Goal: Check status: Check status

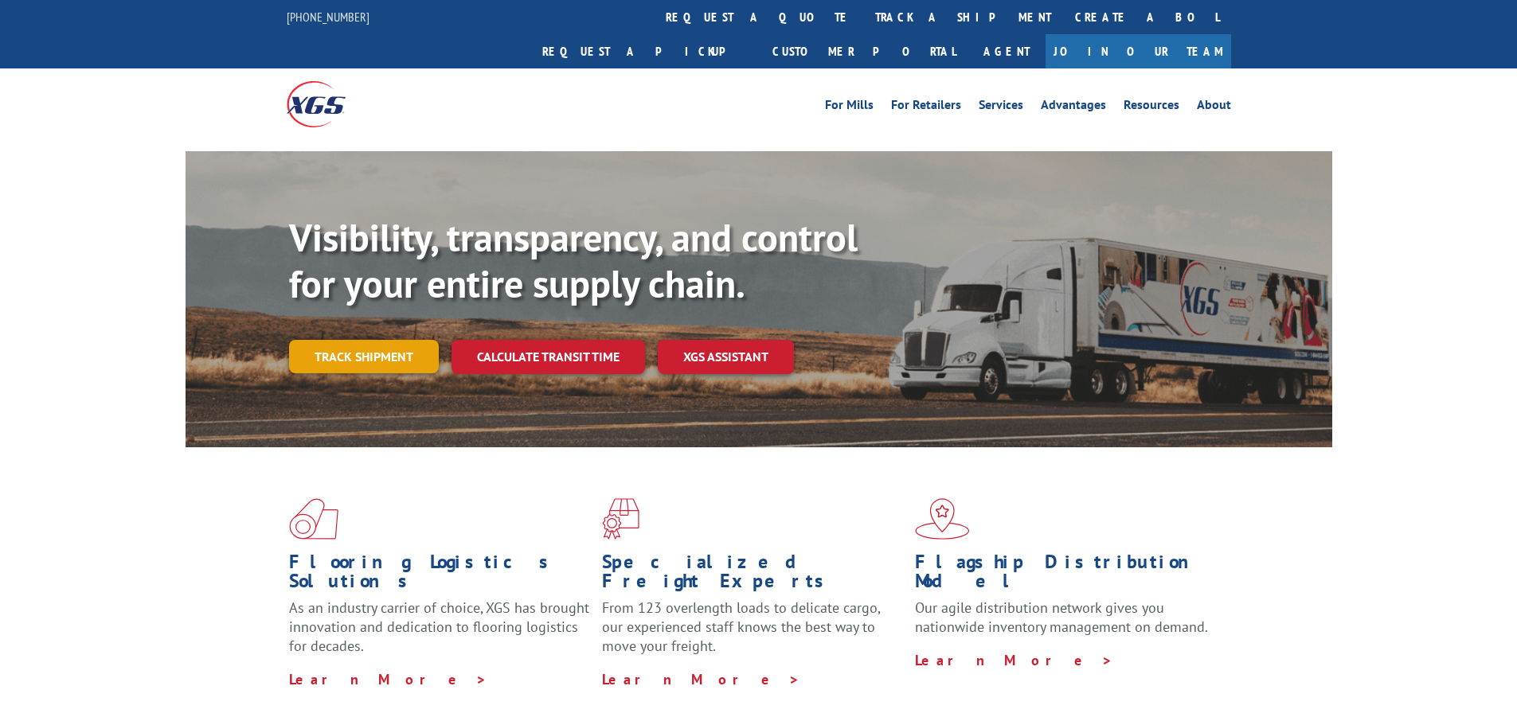
click at [367, 340] on link "Track shipment" at bounding box center [364, 356] width 150 height 33
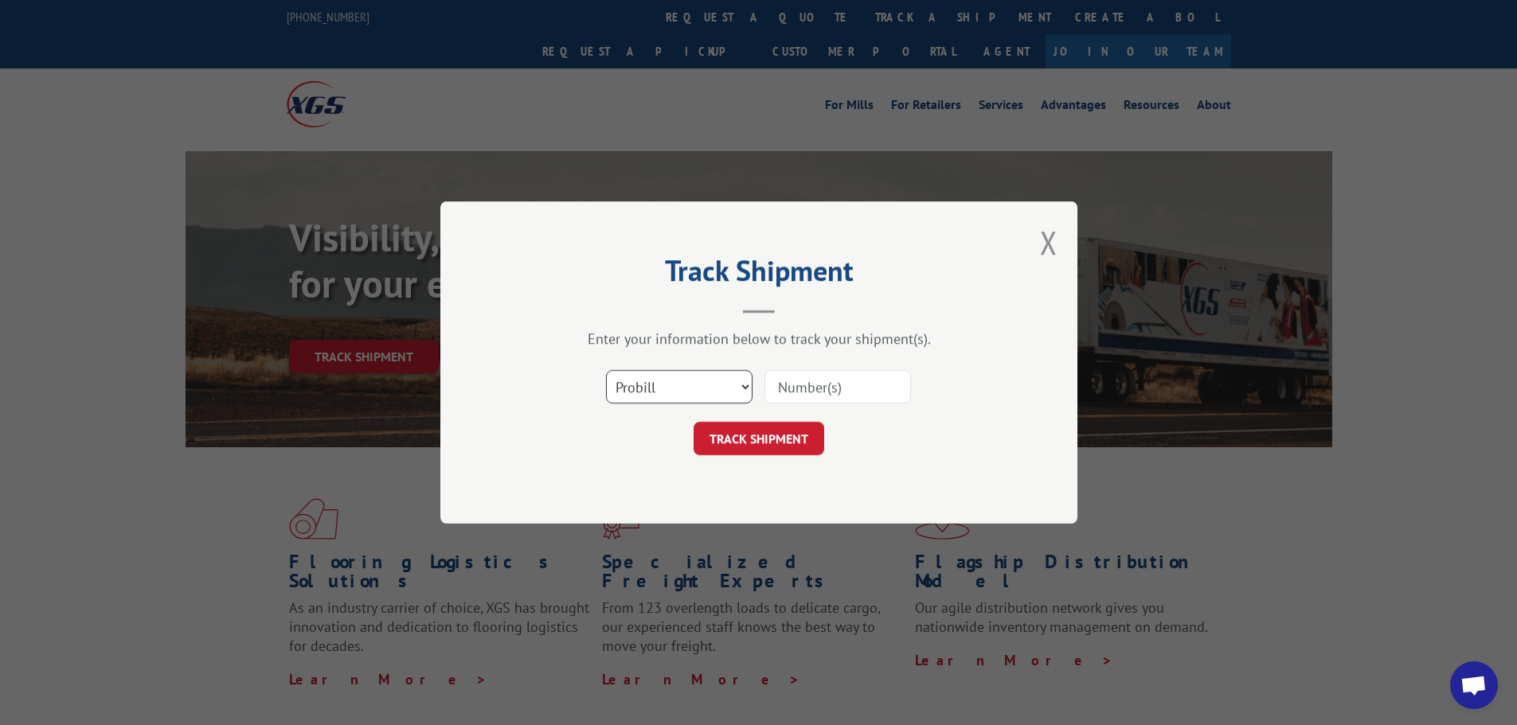
click at [703, 379] on select "Select category... Probill BOL PO" at bounding box center [679, 386] width 146 height 33
select select "po"
click at [606, 370] on select "Select category... Probill BOL PO" at bounding box center [679, 386] width 146 height 33
click at [837, 379] on input at bounding box center [837, 386] width 146 height 33
type input "86432"
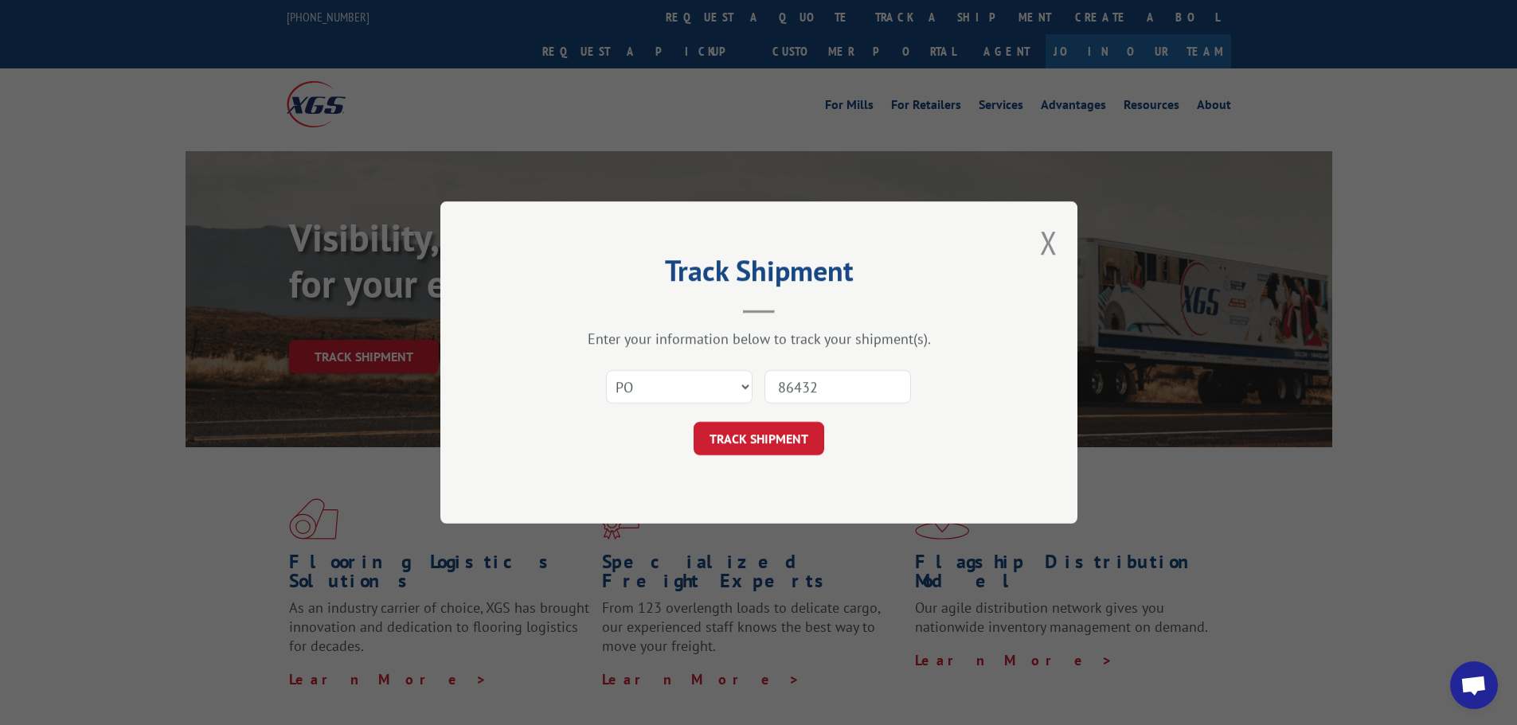
click button "TRACK SHIPMENT" at bounding box center [758, 438] width 131 height 33
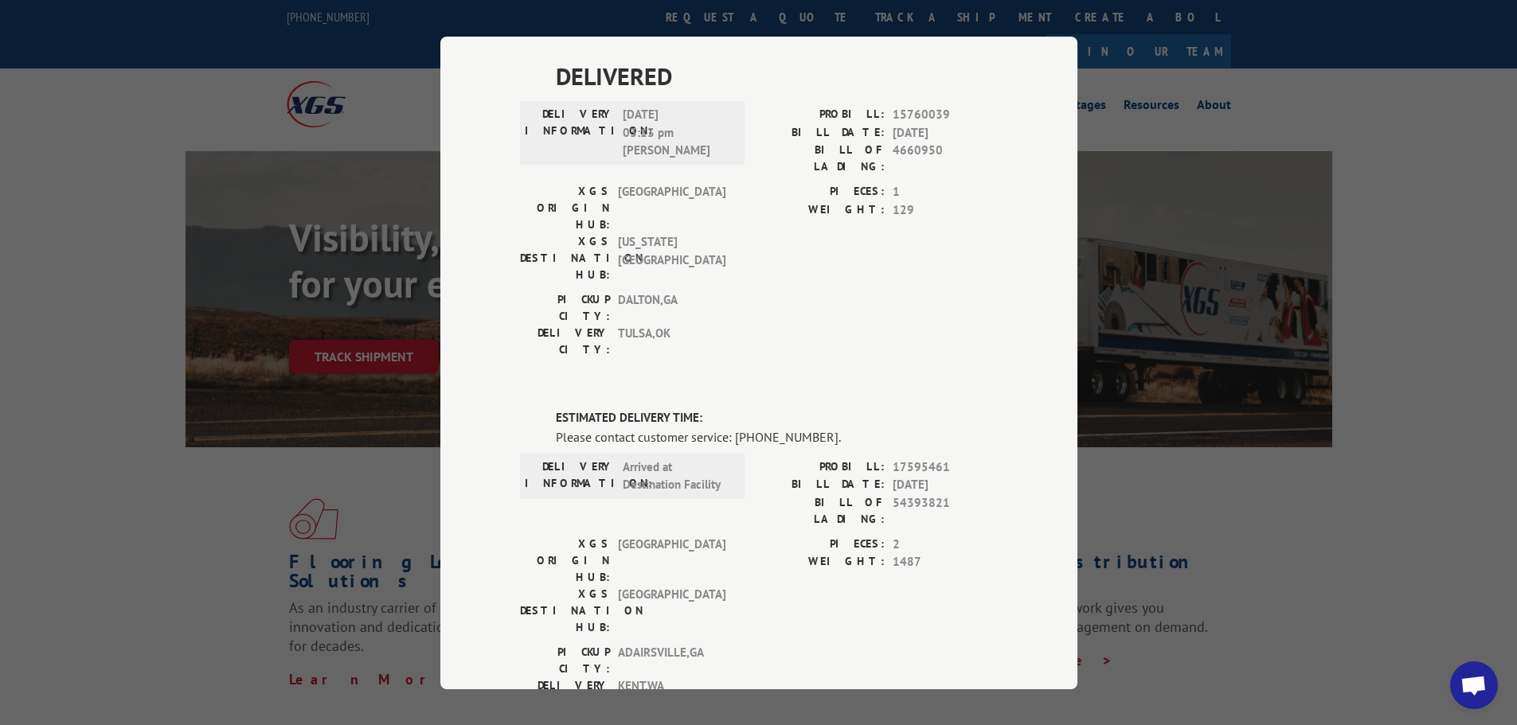
scroll to position [729, 0]
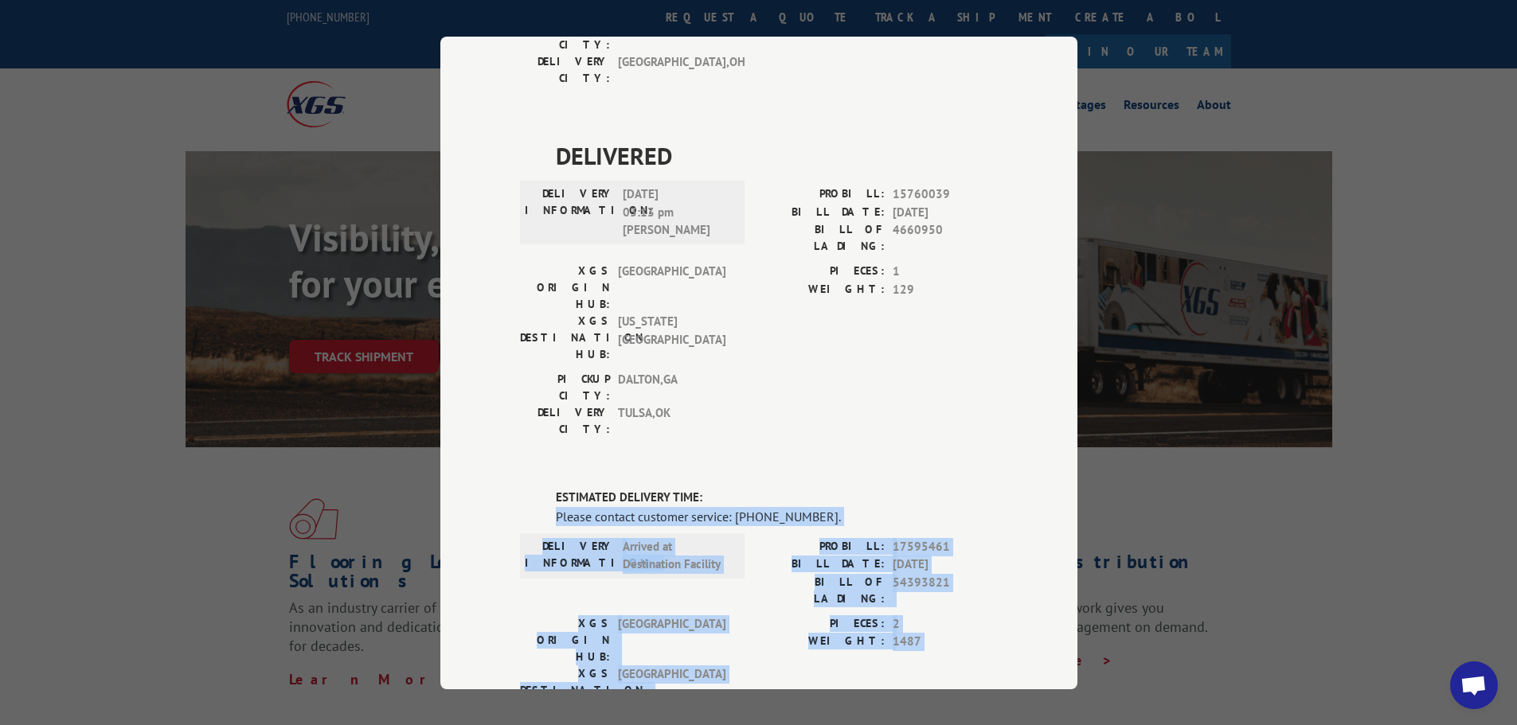
drag, startPoint x: 519, startPoint y: 248, endPoint x: 917, endPoint y: 402, distance: 427.0
copy div "Please contact customer service: [PHONE_NUMBER]. DELIVERY INFORMATION: Arrived …"
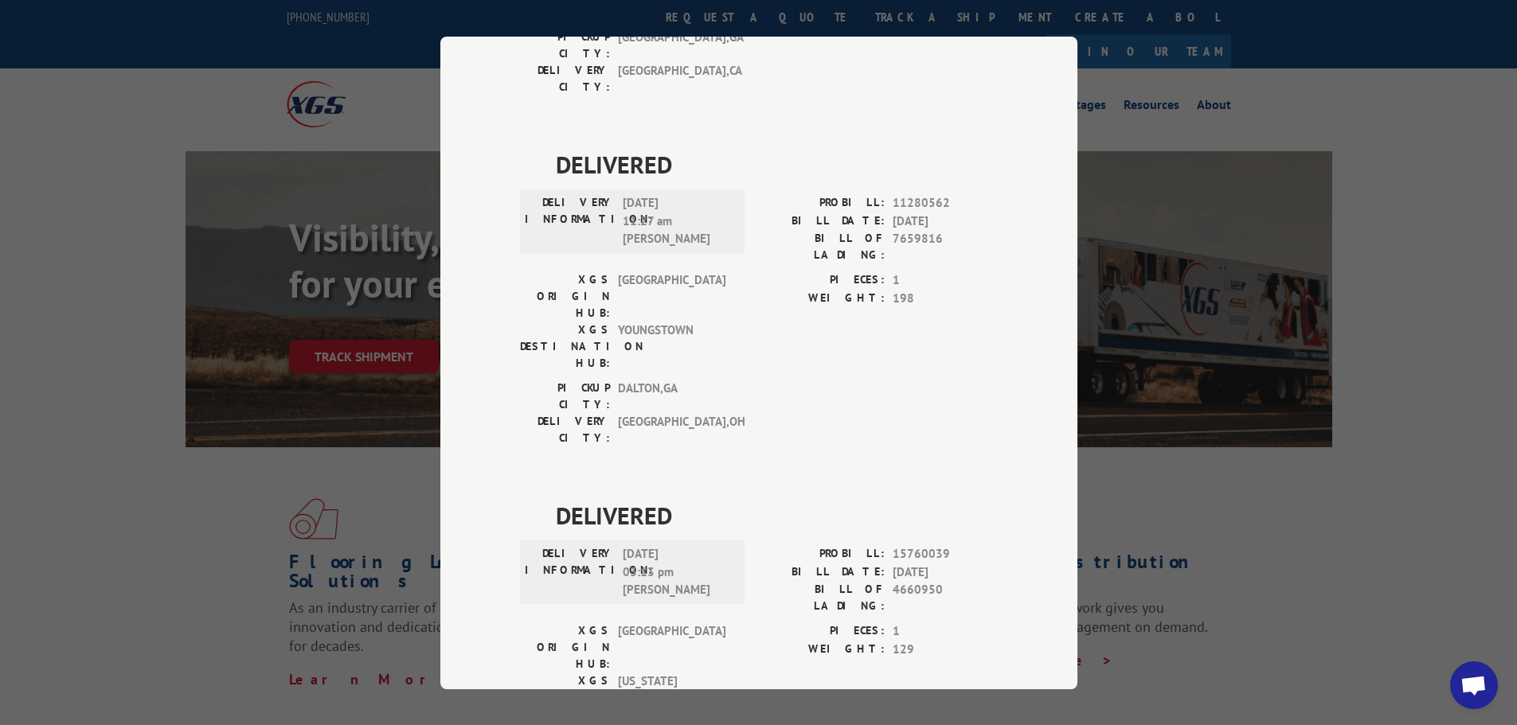
scroll to position [0, 0]
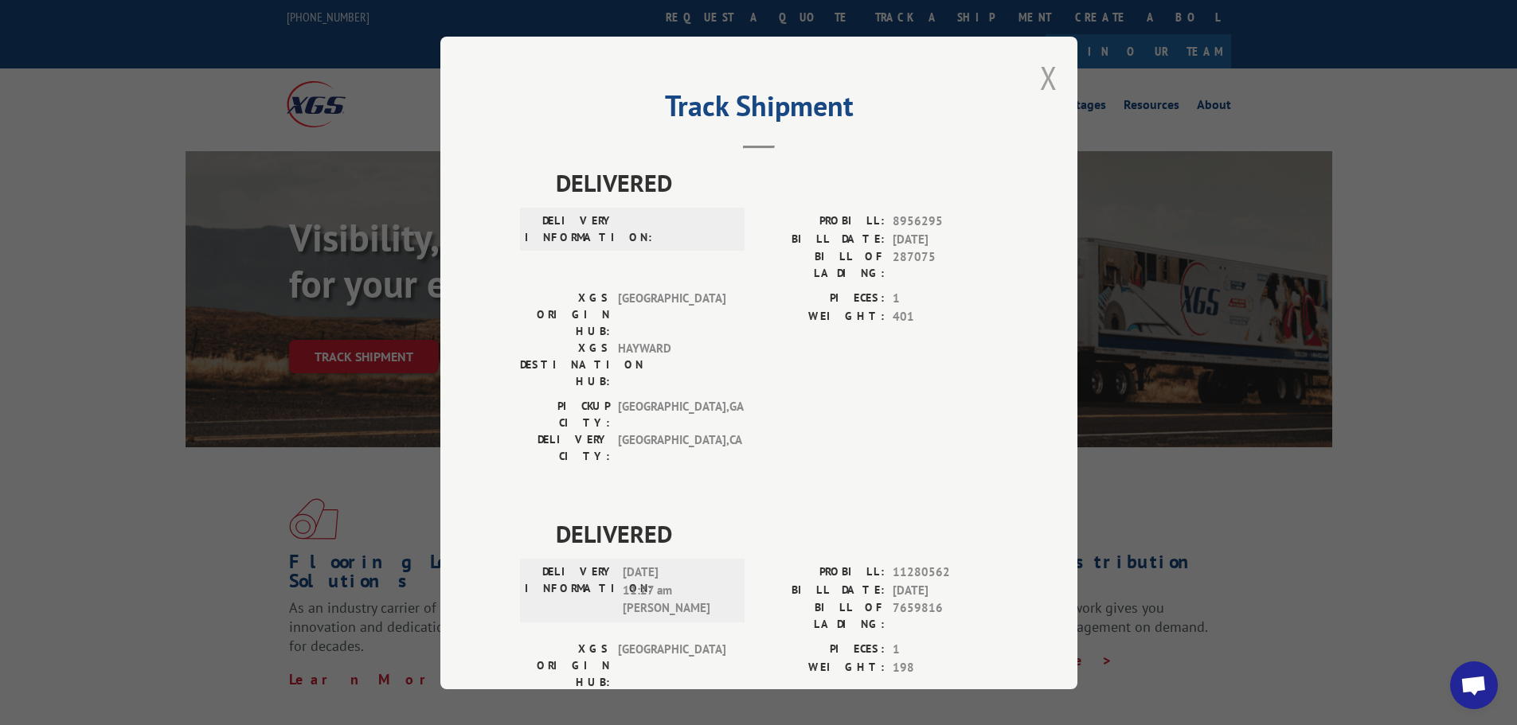
click at [1047, 74] on button "Close modal" at bounding box center [1049, 78] width 18 height 42
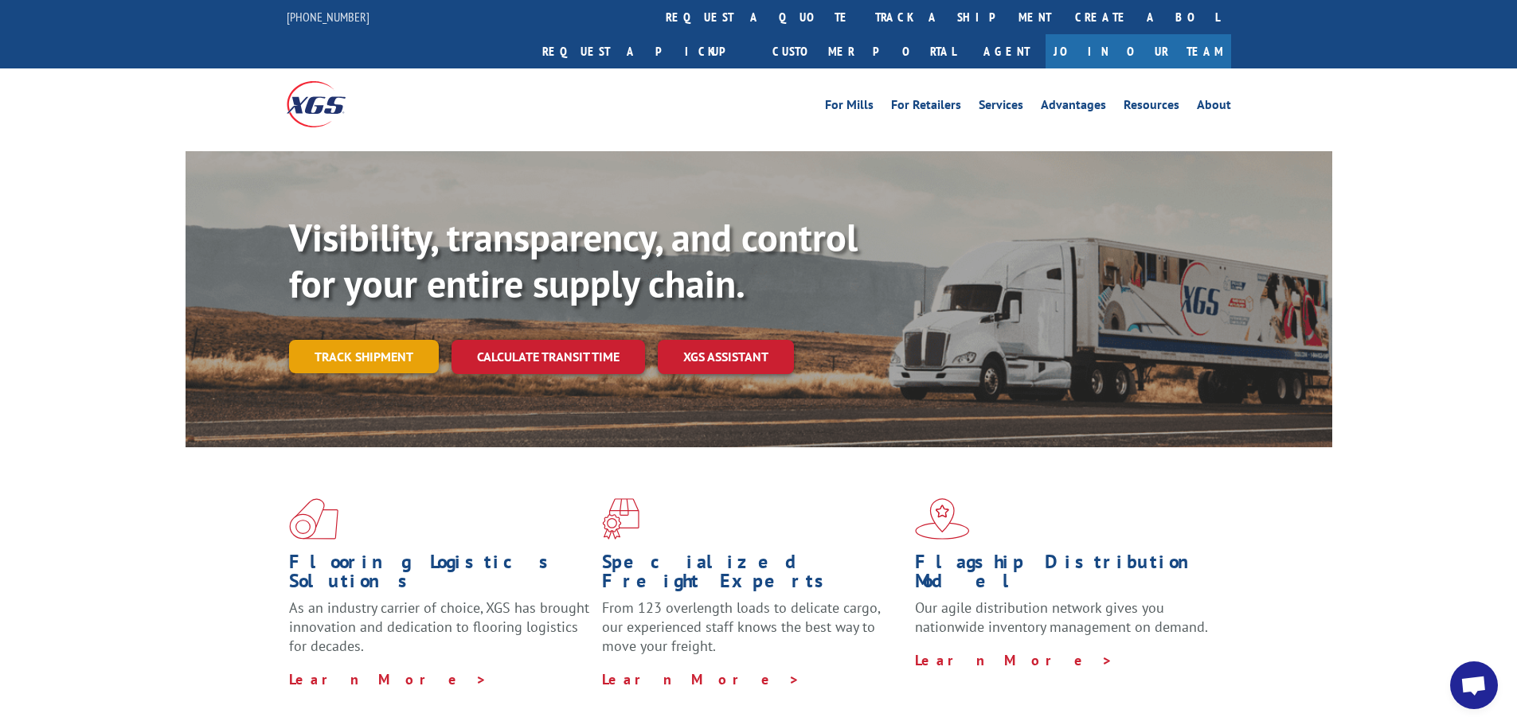
click at [340, 340] on link "Track shipment" at bounding box center [364, 356] width 150 height 33
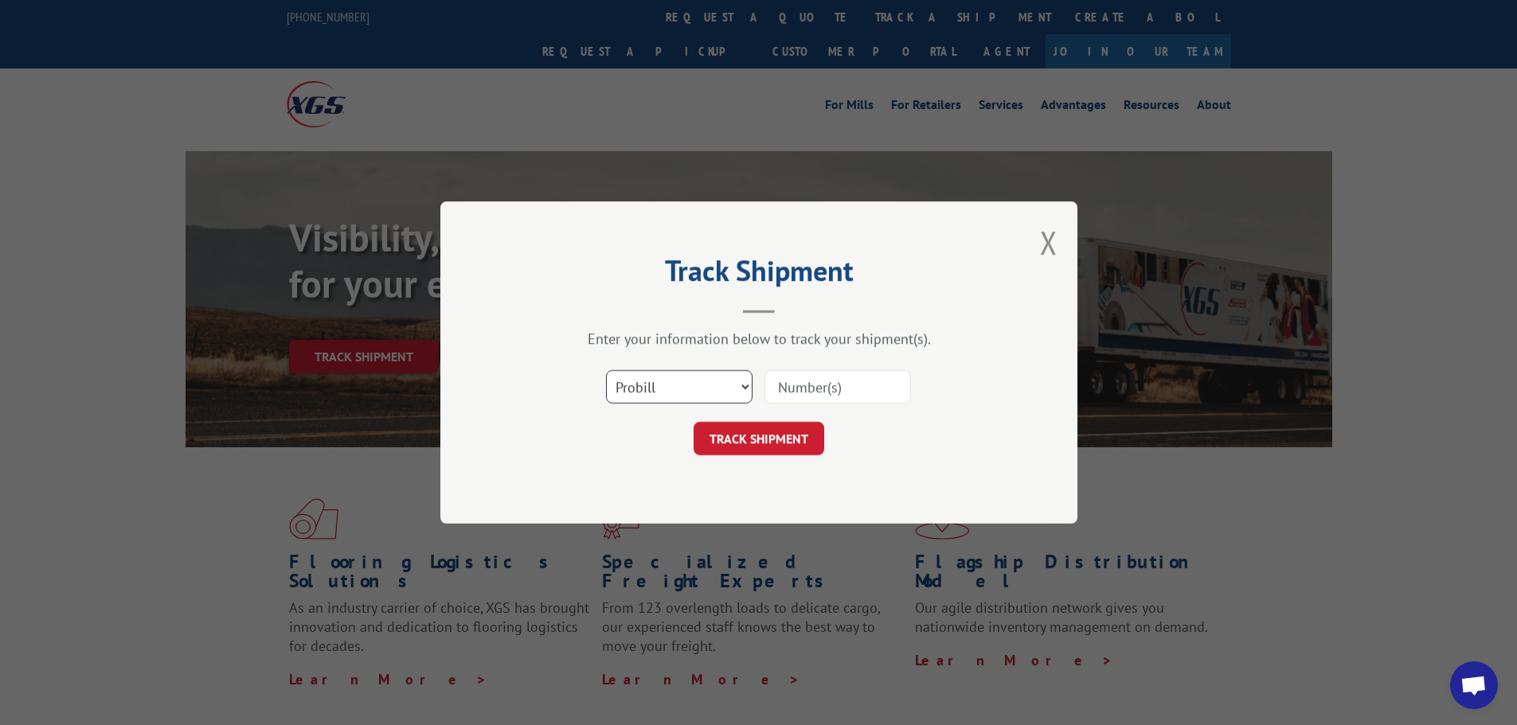
click at [690, 384] on select "Select category... Probill BOL PO" at bounding box center [679, 386] width 146 height 33
select select "bol"
click at [606, 370] on select "Select category... Probill BOL PO" at bounding box center [679, 386] width 146 height 33
click at [842, 385] on input at bounding box center [837, 386] width 146 height 33
type input "54393821"
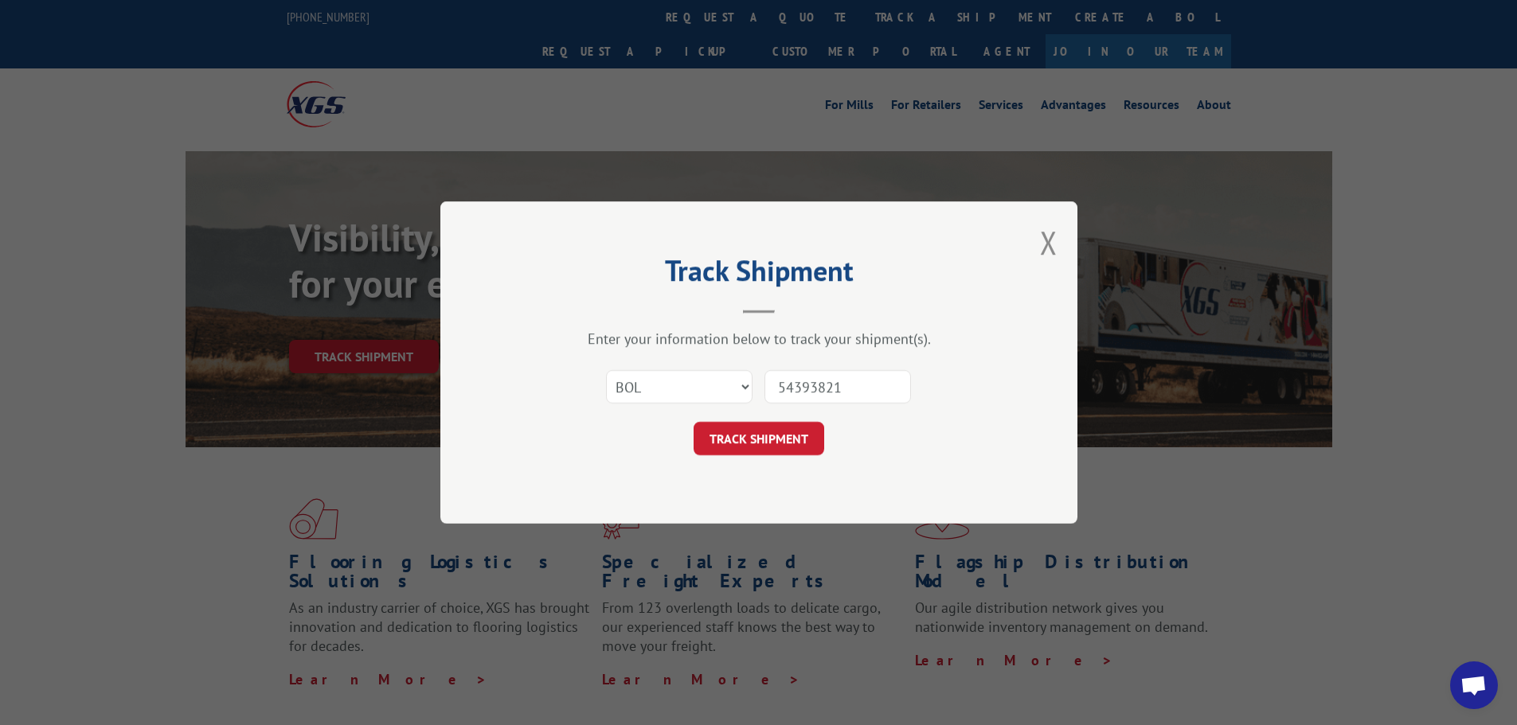
click button "TRACK SHIPMENT" at bounding box center [758, 438] width 131 height 33
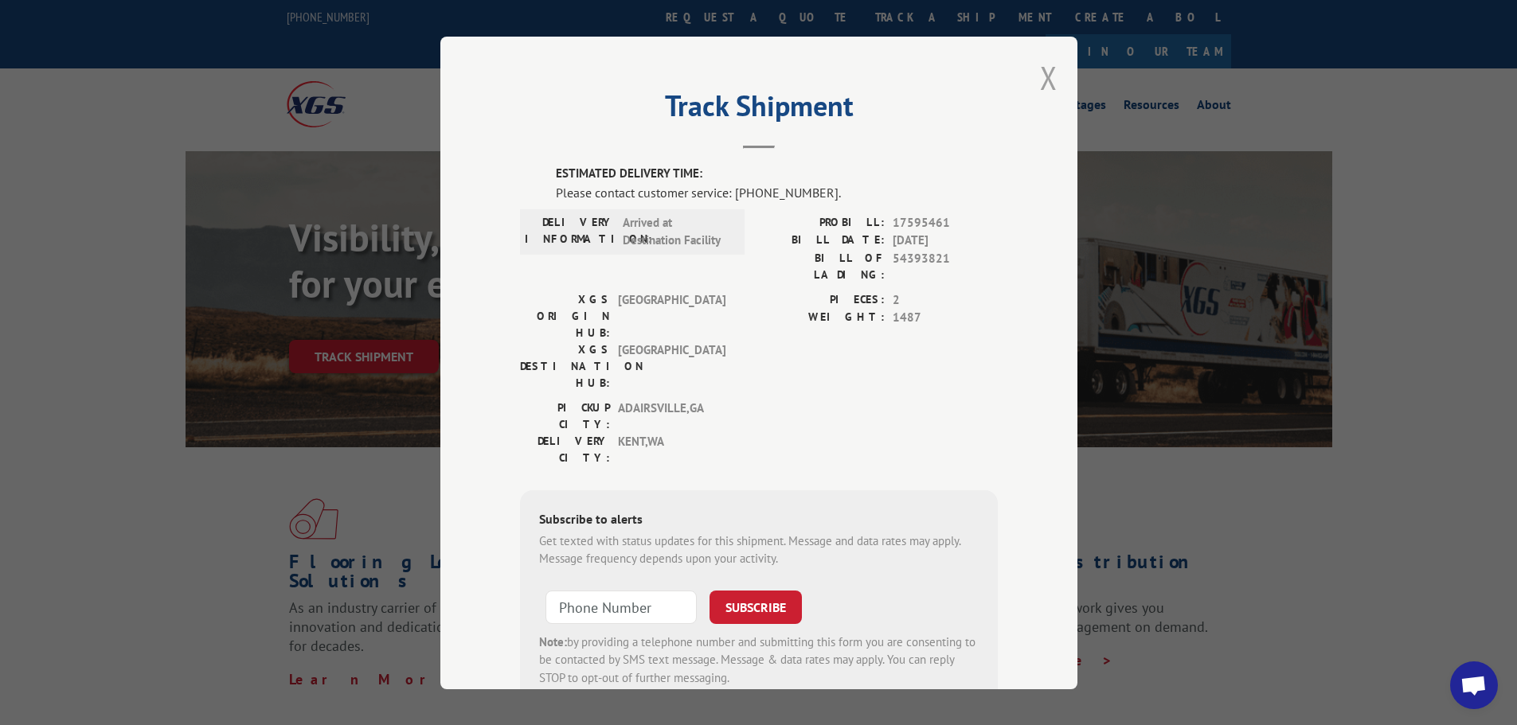
click at [1042, 76] on button "Close modal" at bounding box center [1049, 78] width 18 height 42
